Goal: Task Accomplishment & Management: Complete application form

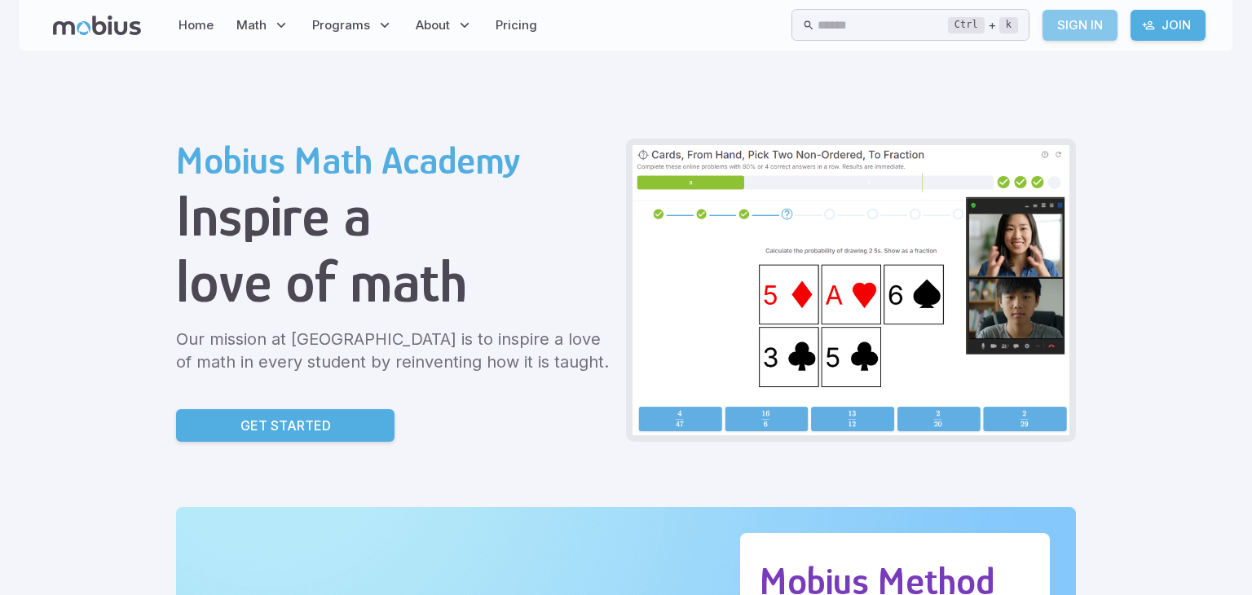
click at [1093, 22] on link "Sign In" at bounding box center [1079, 25] width 75 height 31
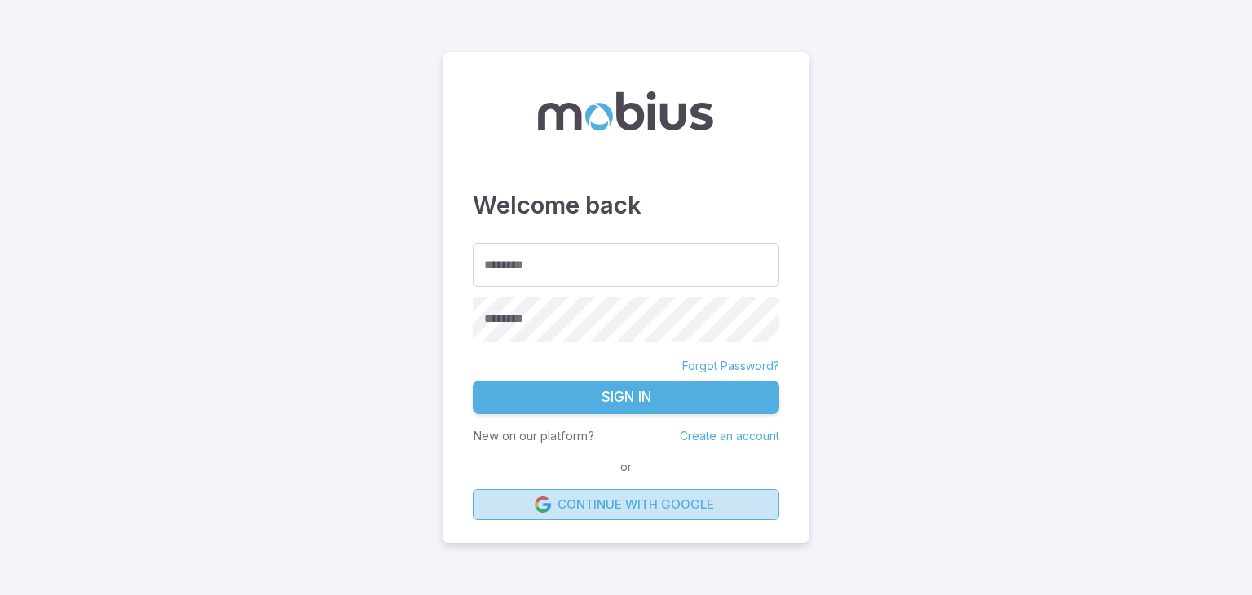
click at [623, 514] on link "Continue with Google" at bounding box center [626, 504] width 306 height 31
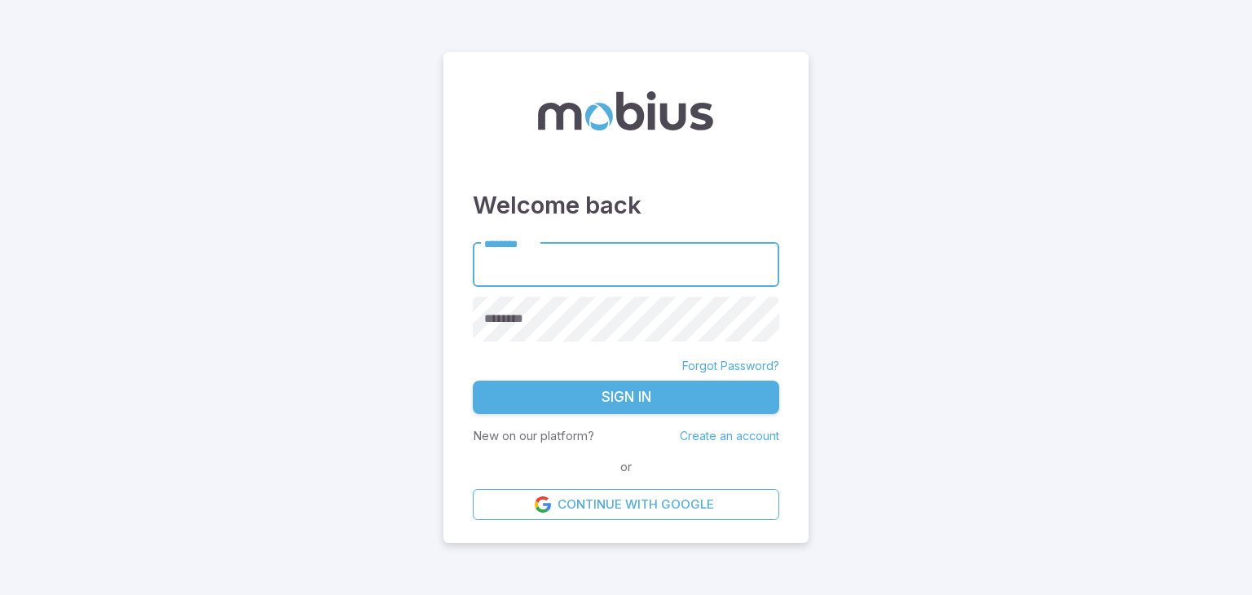
click at [539, 438] on p "New on our platform?" at bounding box center [533, 436] width 121 height 18
click at [555, 430] on p "New on our platform?" at bounding box center [533, 436] width 121 height 18
click at [561, 438] on p "New on our platform?" at bounding box center [533, 436] width 121 height 18
click at [559, 439] on p "New on our platform?" at bounding box center [533, 436] width 121 height 18
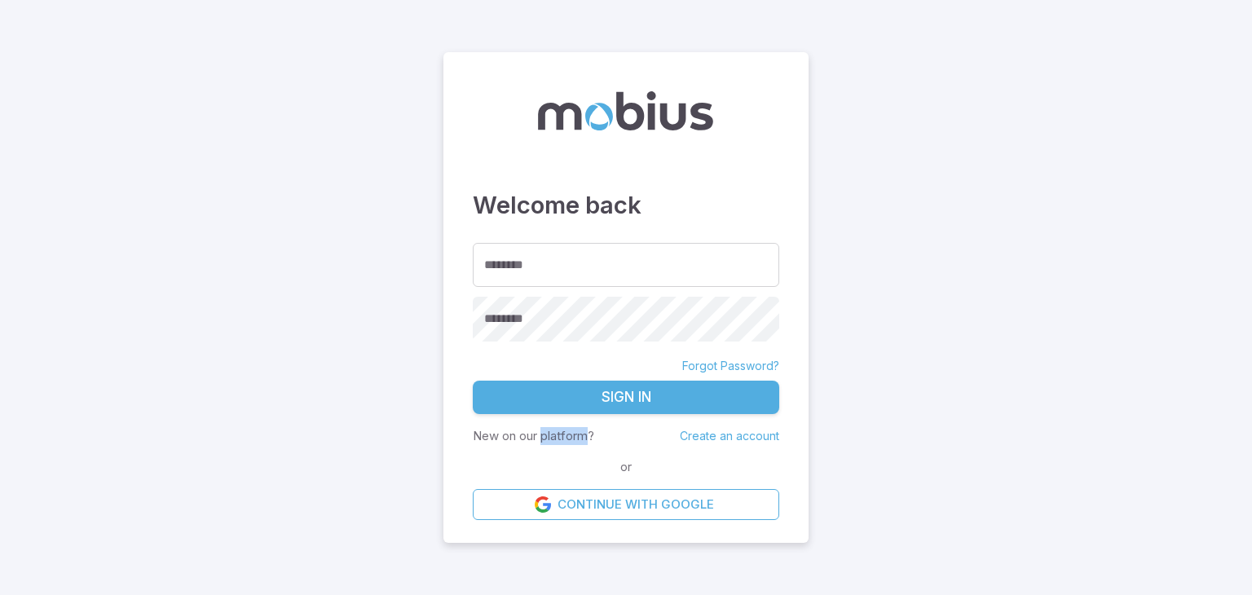
click at [559, 439] on p "New on our platform?" at bounding box center [533, 436] width 121 height 18
click at [741, 438] on link "Create an account" at bounding box center [729, 436] width 99 height 14
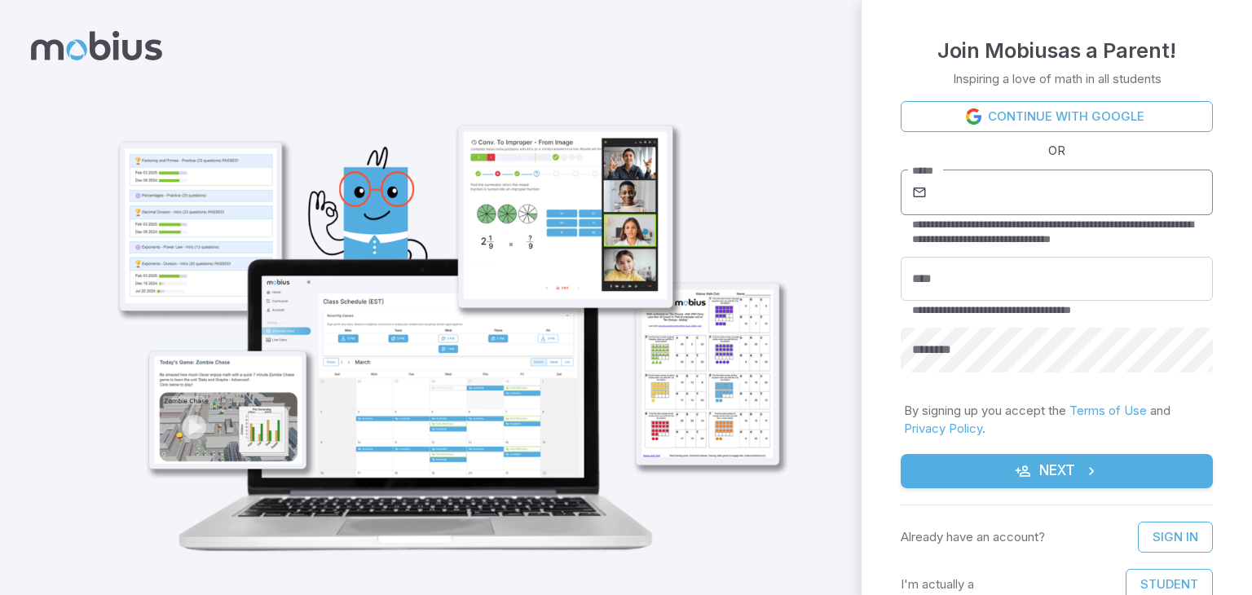
click at [970, 187] on input "*****" at bounding box center [1071, 192] width 283 height 46
type input "**********"
click at [966, 267] on input "****" at bounding box center [1056, 279] width 312 height 45
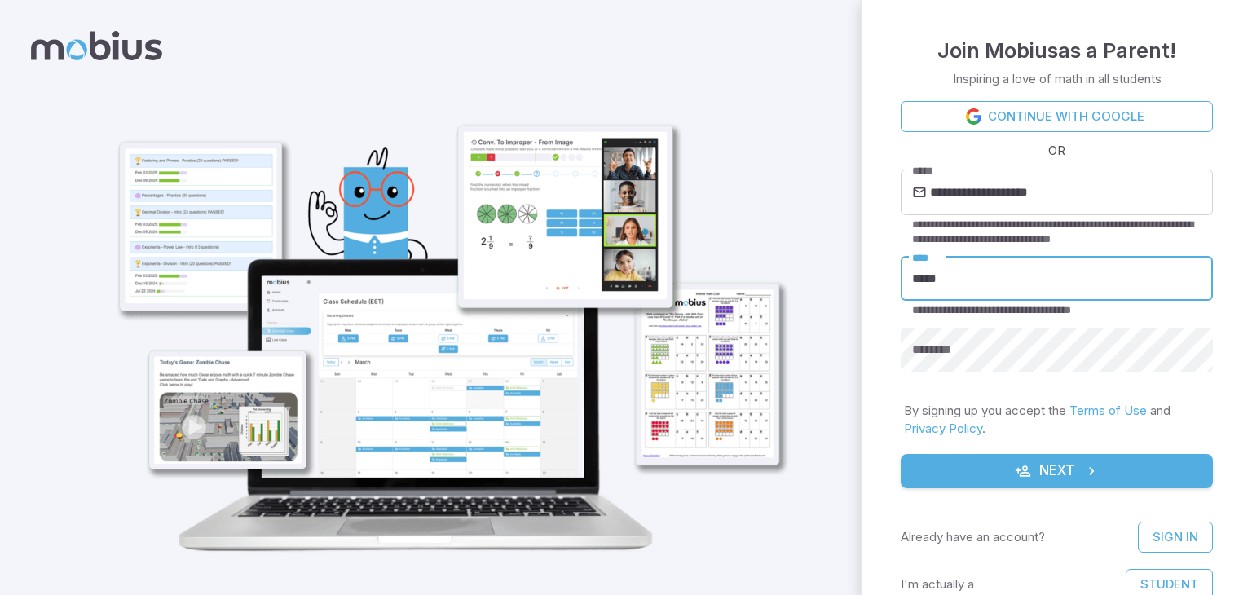
type input "*****"
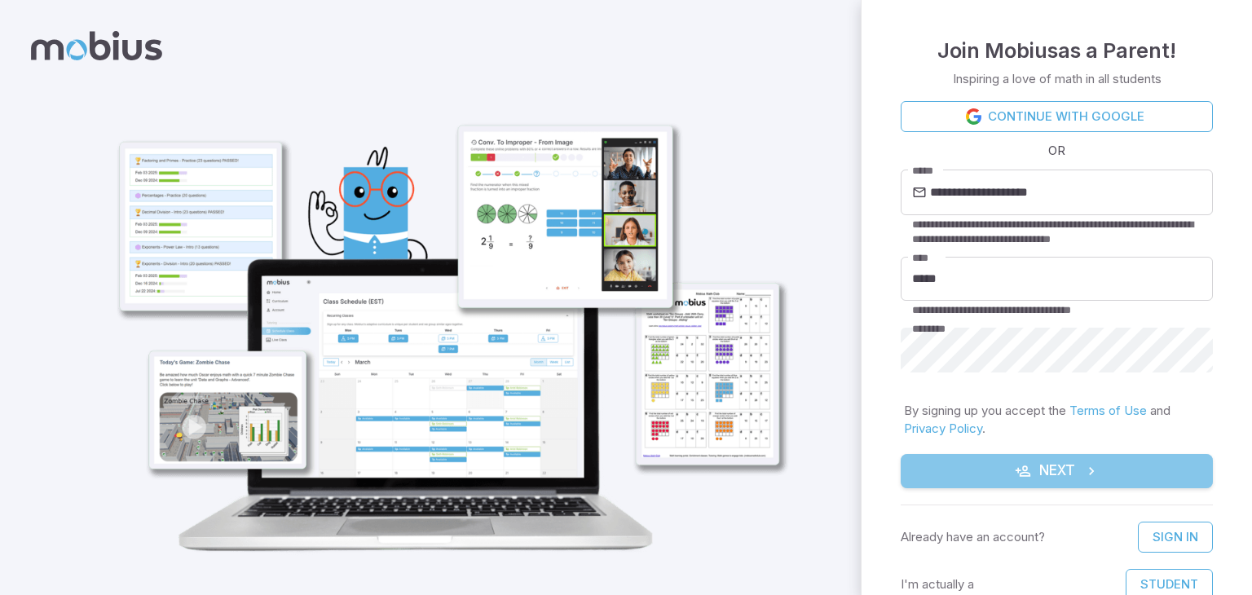
click at [1130, 478] on button "Next" at bounding box center [1056, 471] width 312 height 34
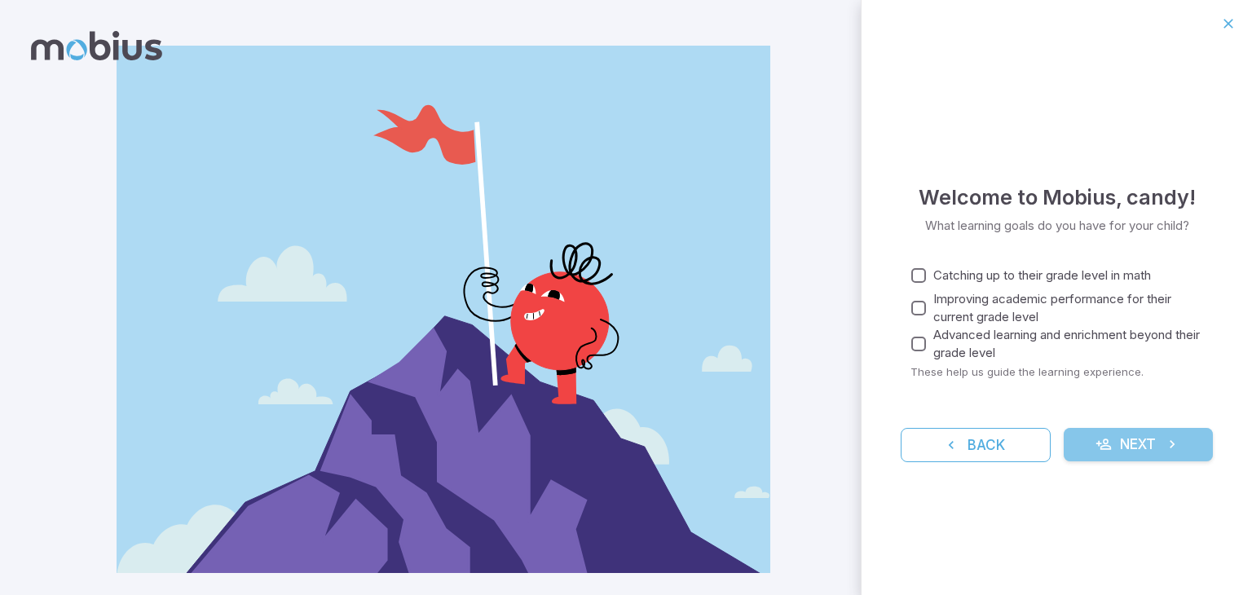
click at [1146, 443] on button "Next" at bounding box center [1138, 445] width 150 height 34
click at [1175, 439] on icon "submit" at bounding box center [1172, 444] width 16 height 16
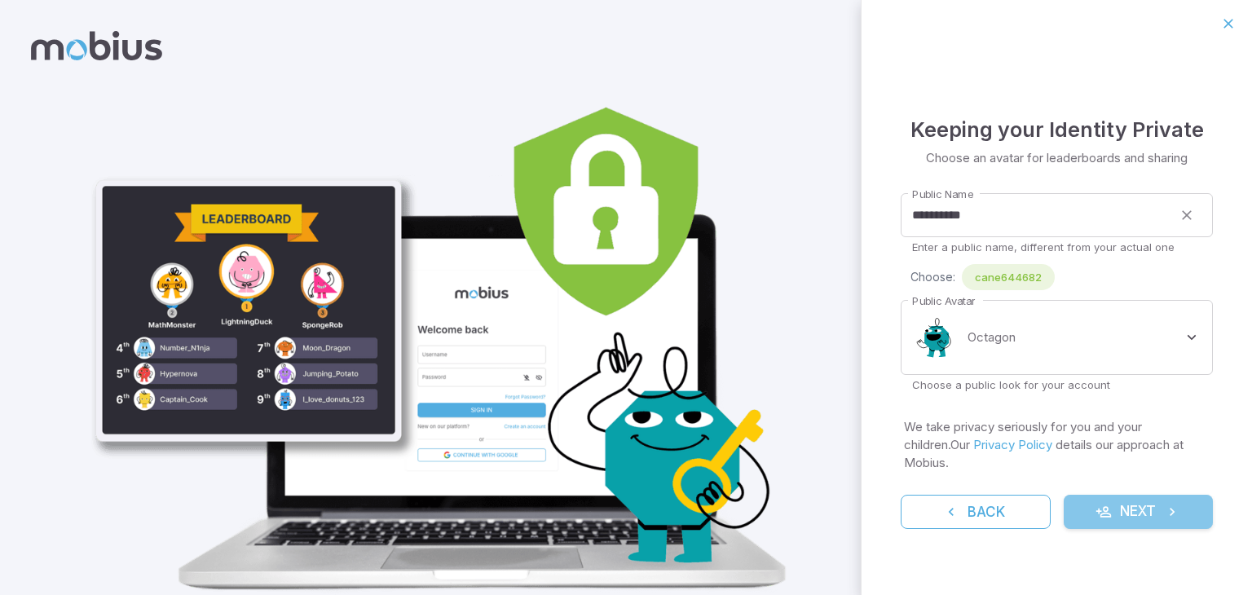
click at [1086, 499] on button "Next" at bounding box center [1138, 512] width 150 height 34
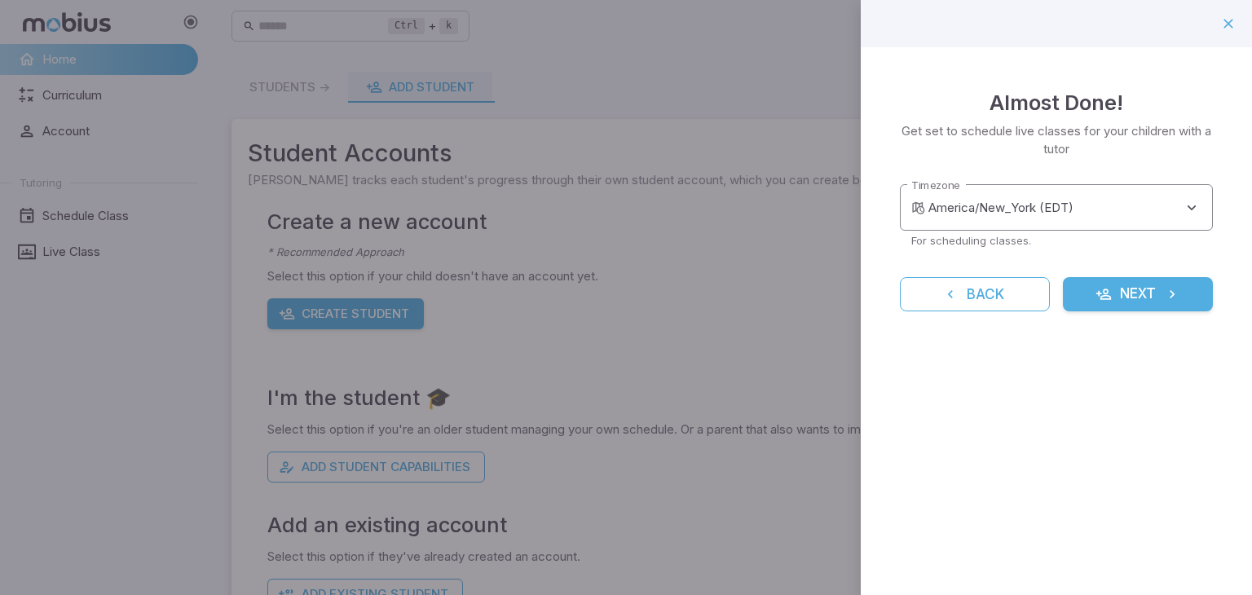
click at [1077, 215] on body "Create your Parent Account - Mobius Math Home Curriculum Account Tutoring Sched…" at bounding box center [626, 322] width 1252 height 645
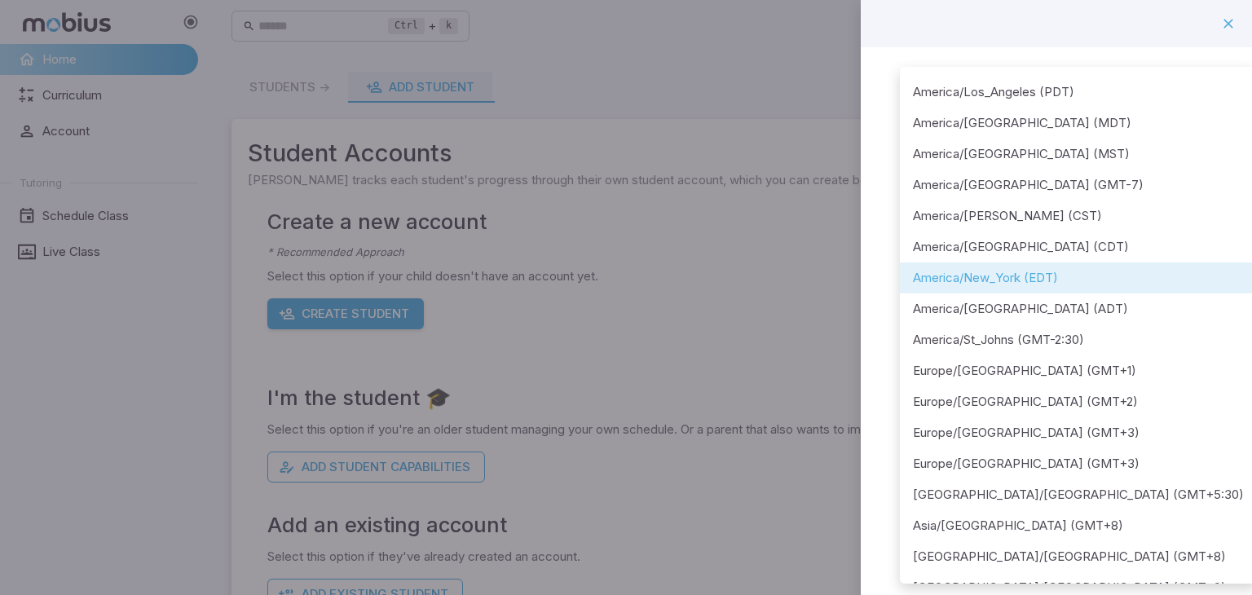
scroll to position [59, 0]
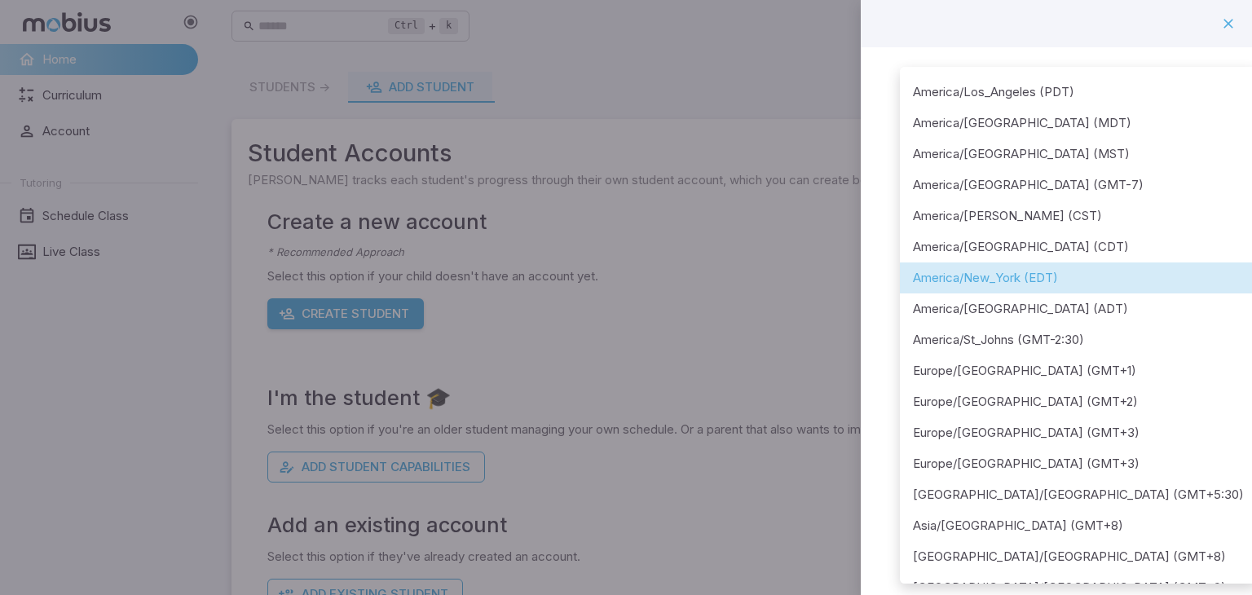
click at [994, 275] on li "America/New_York (EDT)" at bounding box center [1078, 277] width 357 height 31
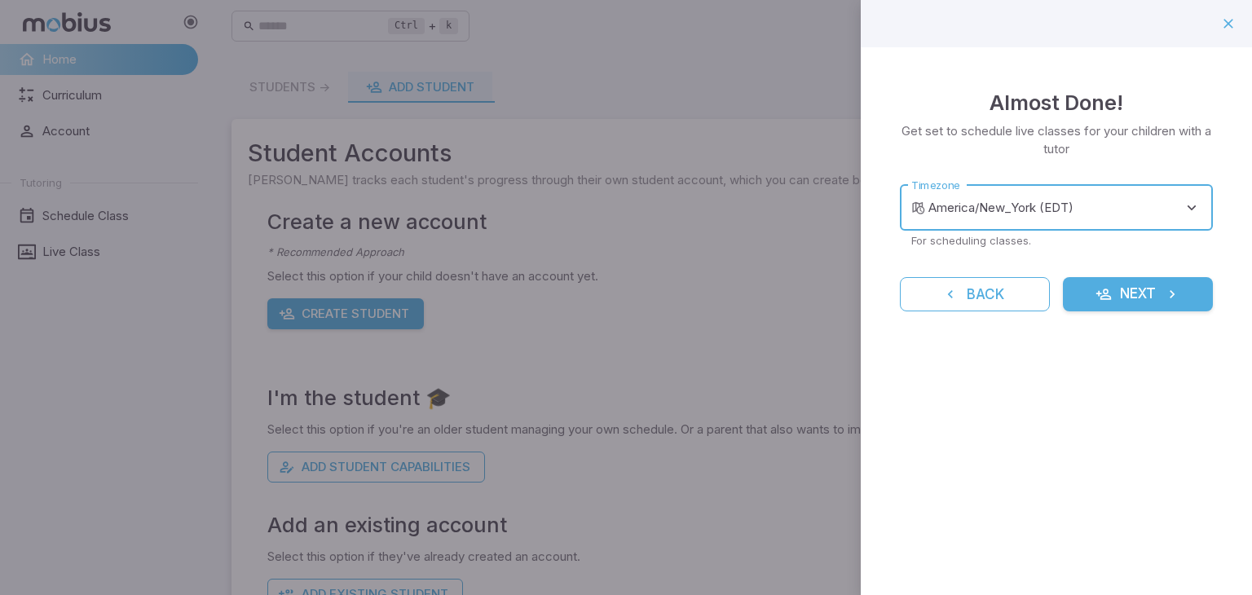
click at [1115, 288] on button "Next" at bounding box center [1138, 294] width 150 height 34
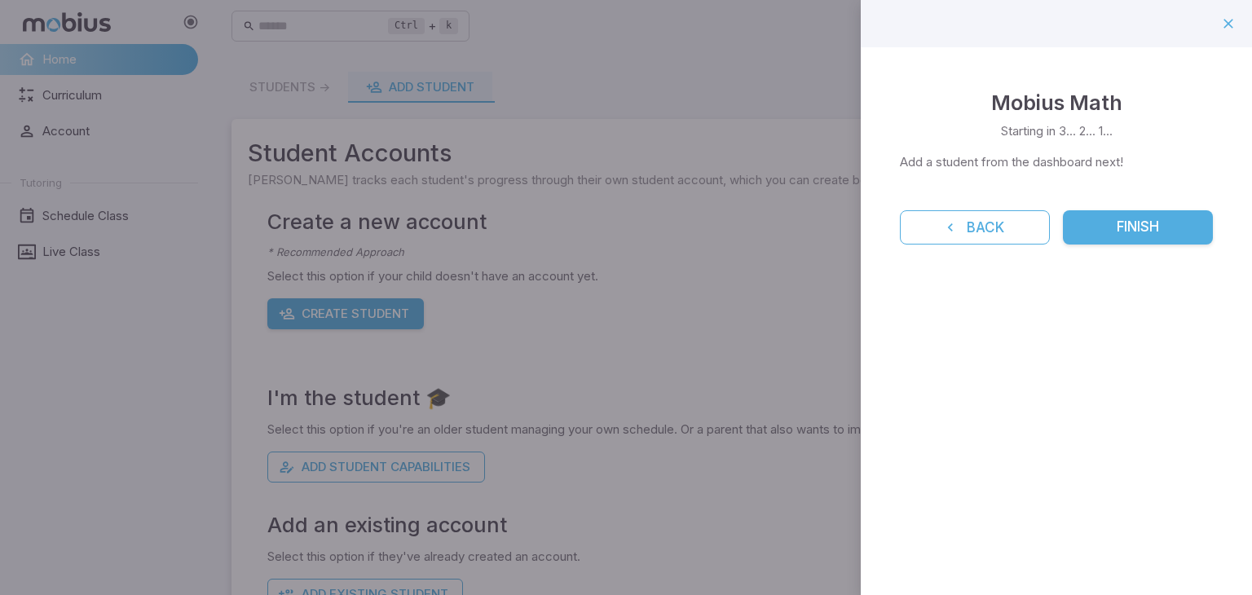
click at [1151, 233] on button "Finish" at bounding box center [1138, 227] width 150 height 34
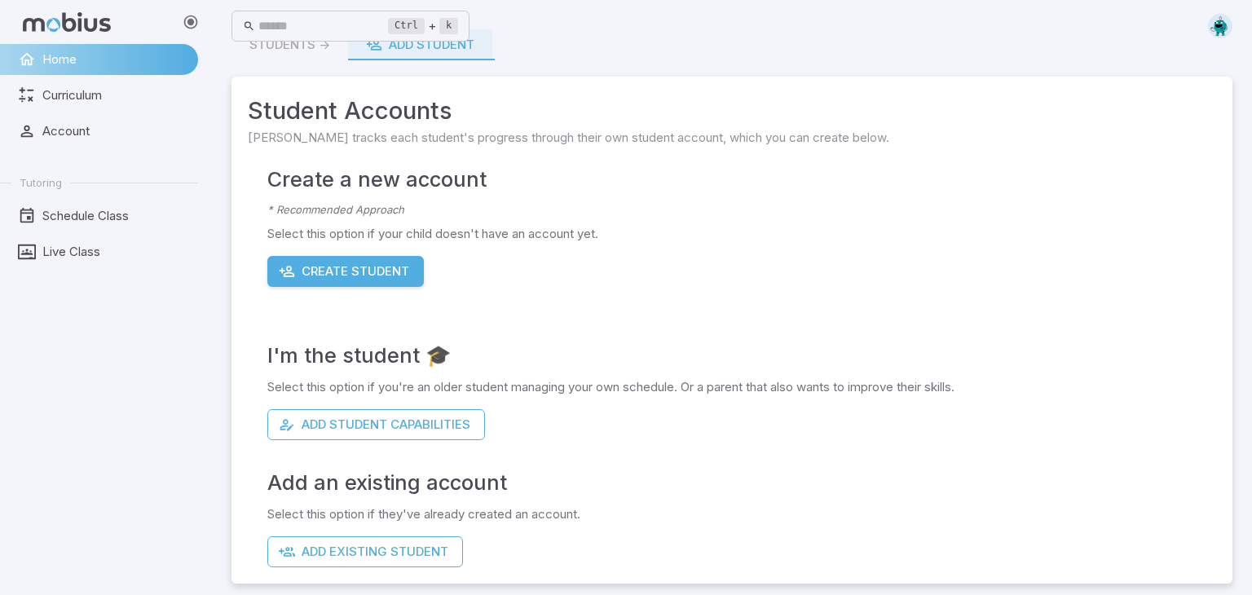
scroll to position [0, 0]
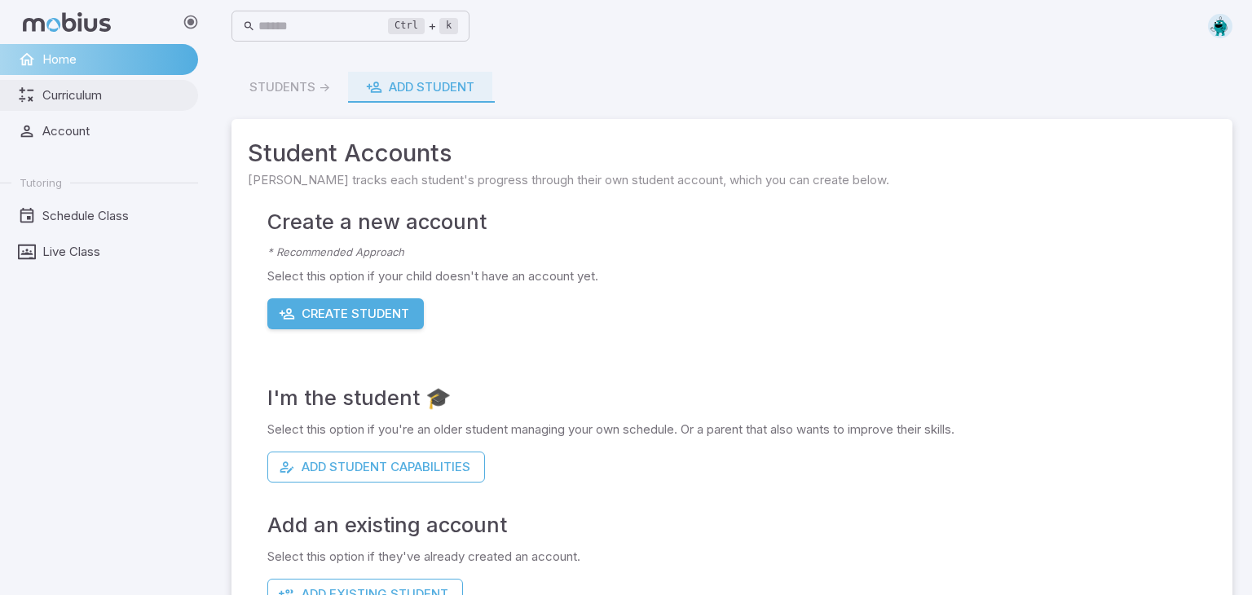
click at [76, 95] on span "Curriculum" at bounding box center [114, 95] width 144 height 18
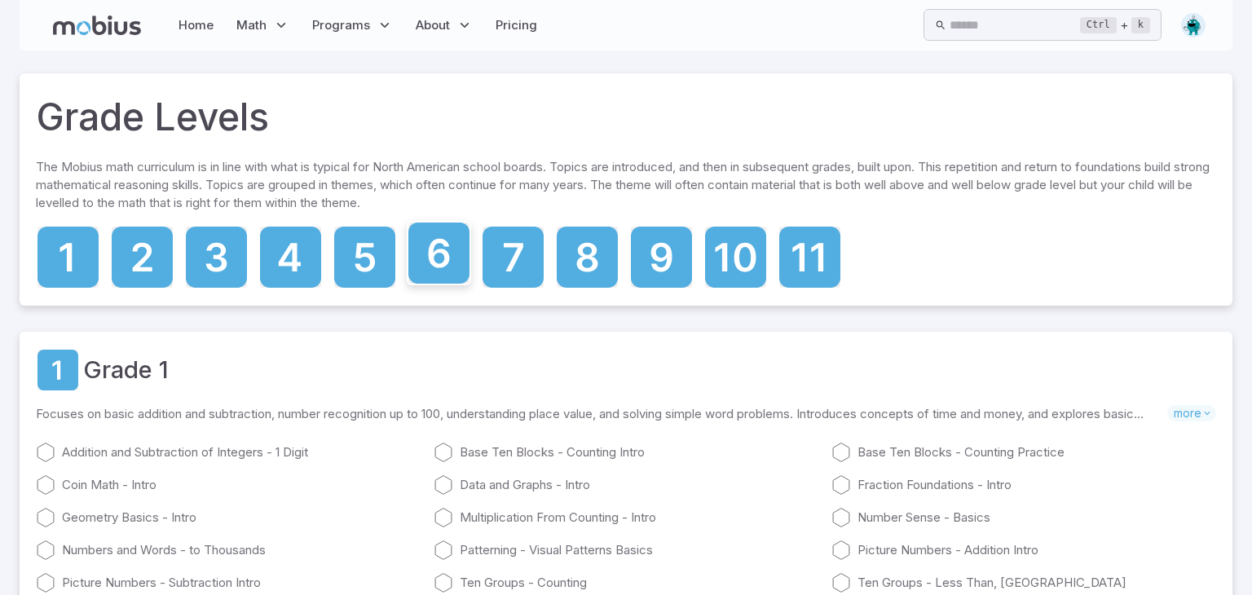
click at [408, 258] on icon at bounding box center [438, 252] width 61 height 61
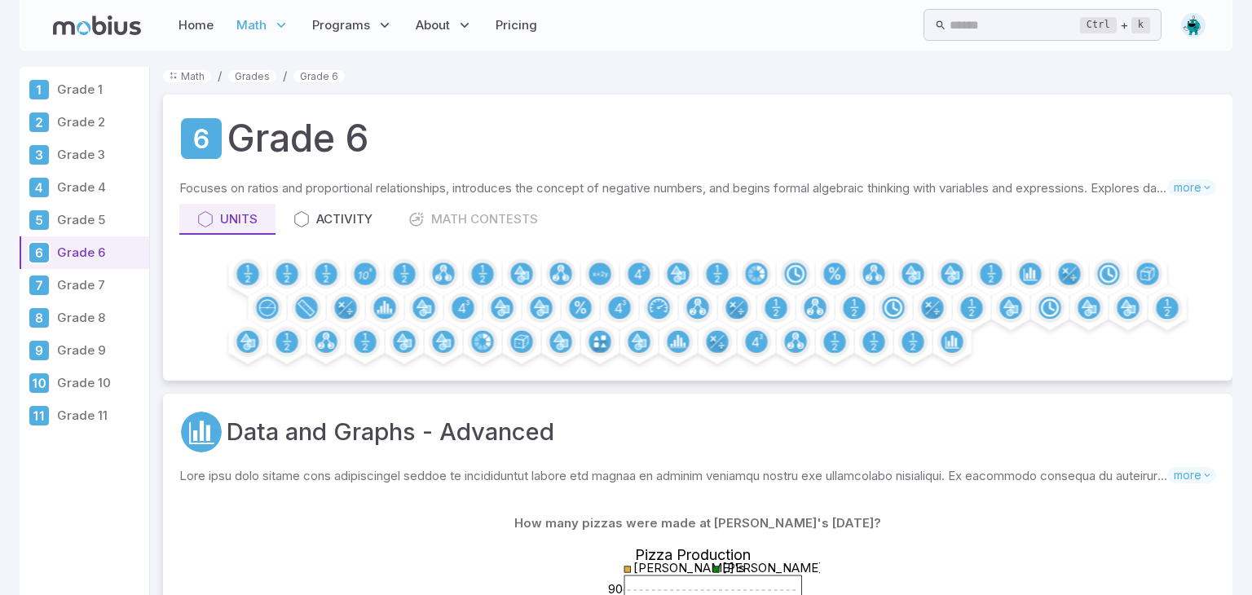
click at [99, 310] on p "Grade 8" at bounding box center [100, 318] width 86 height 18
